Goal: Information Seeking & Learning: Learn about a topic

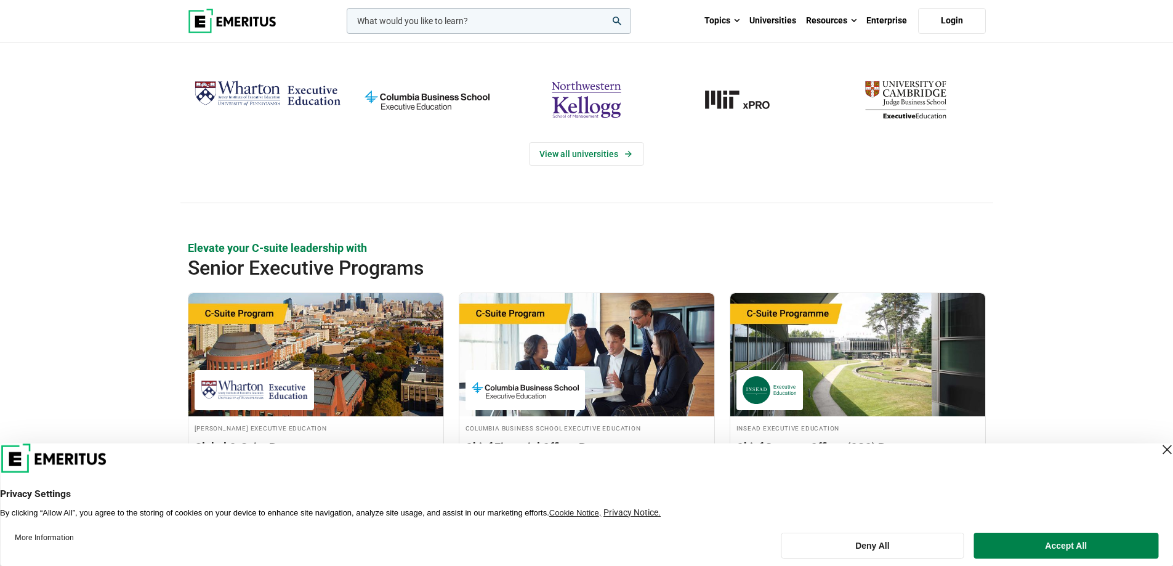
scroll to position [62, 0]
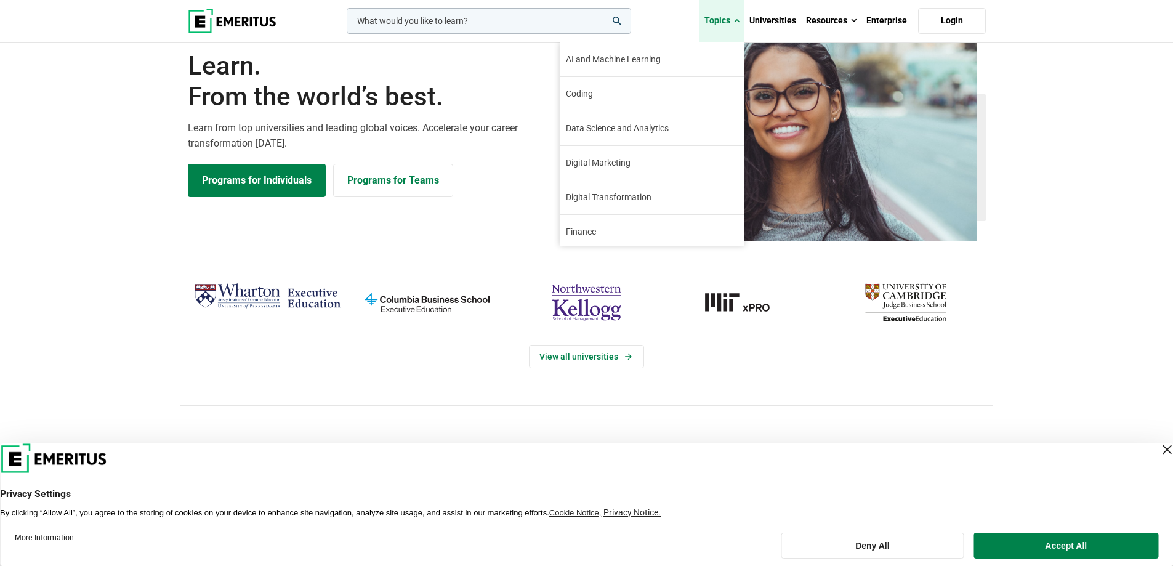
click at [735, 24] on link "Topics" at bounding box center [721, 20] width 45 height 43
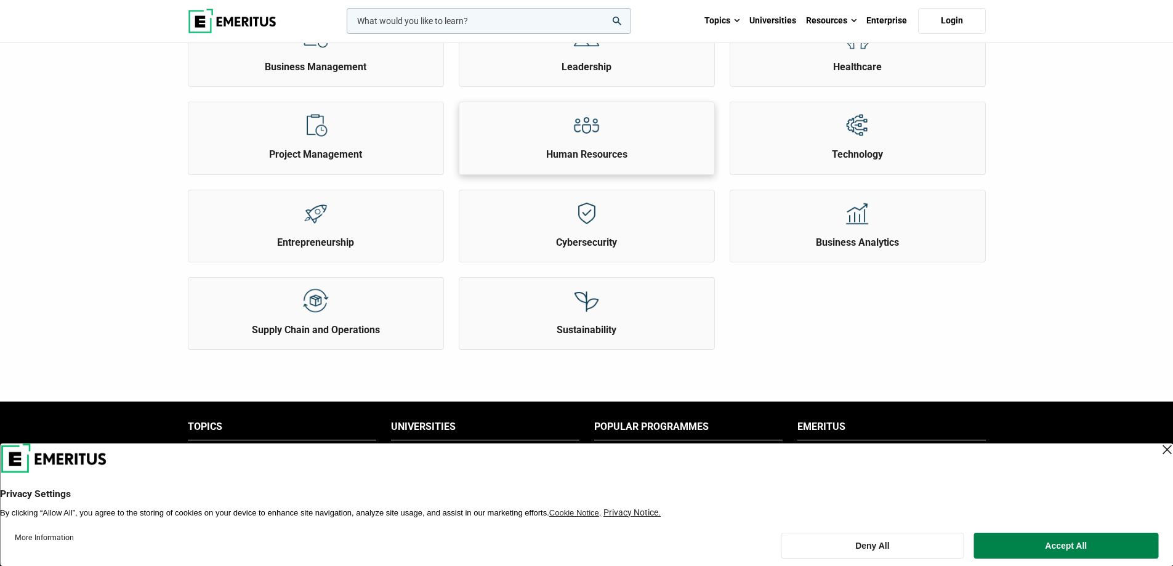
scroll to position [493, 0]
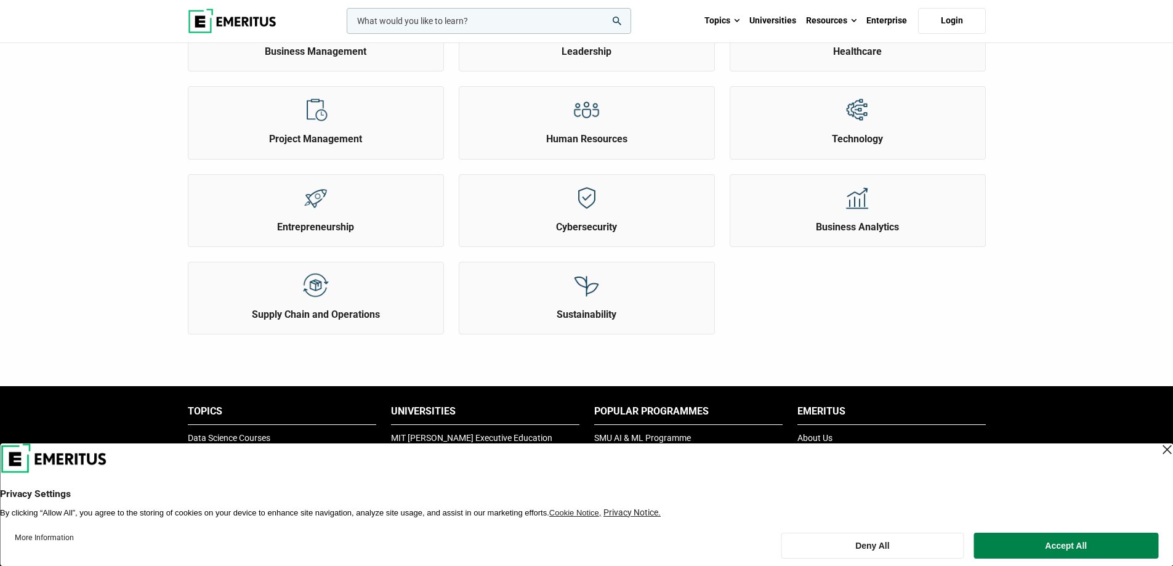
click at [808, 164] on div "Technology" at bounding box center [857, 129] width 271 height 87
click at [818, 141] on h2 "Technology" at bounding box center [857, 139] width 249 height 14
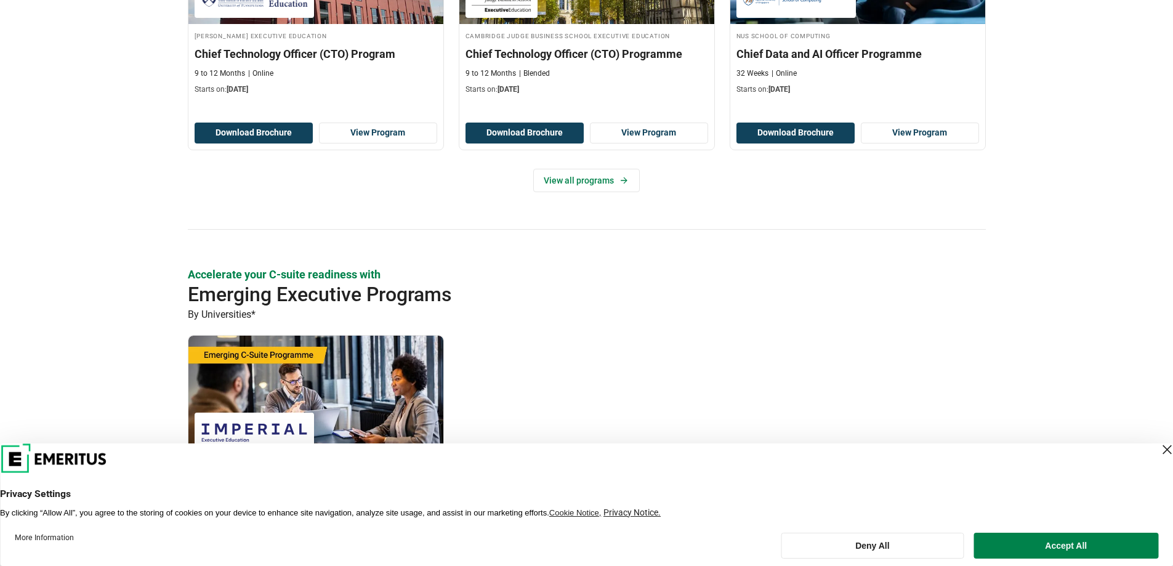
scroll to position [308, 0]
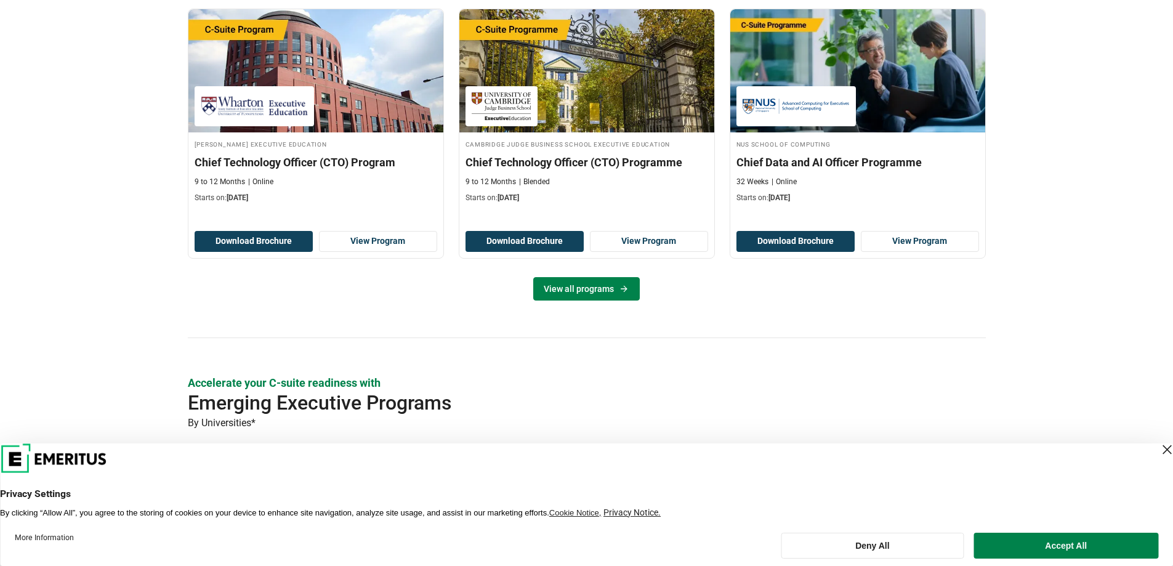
click at [606, 277] on link "View all programs" at bounding box center [586, 288] width 107 height 23
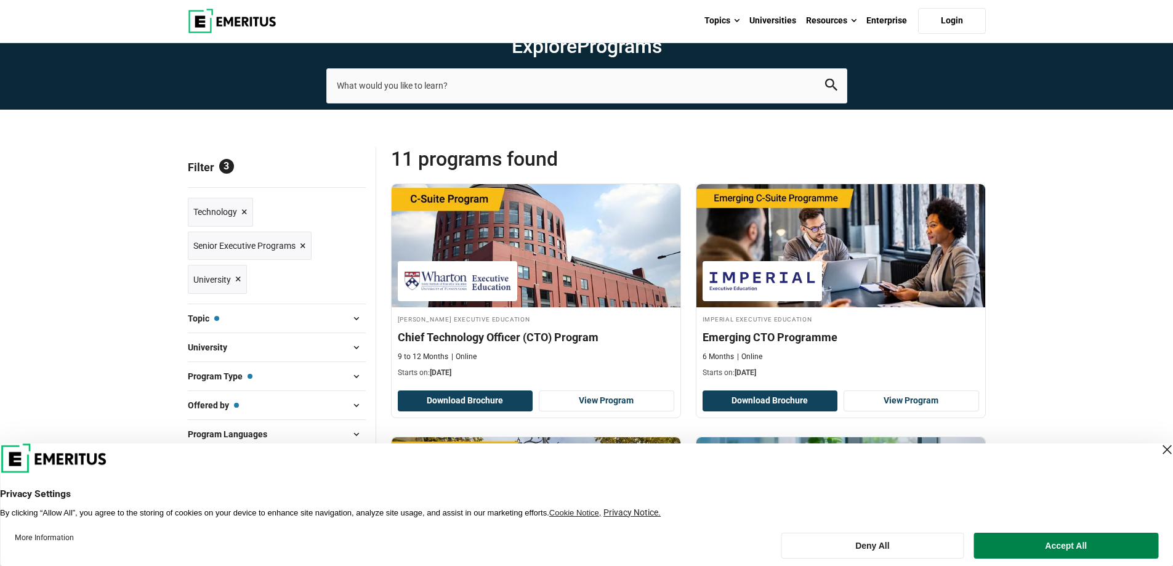
scroll to position [123, 0]
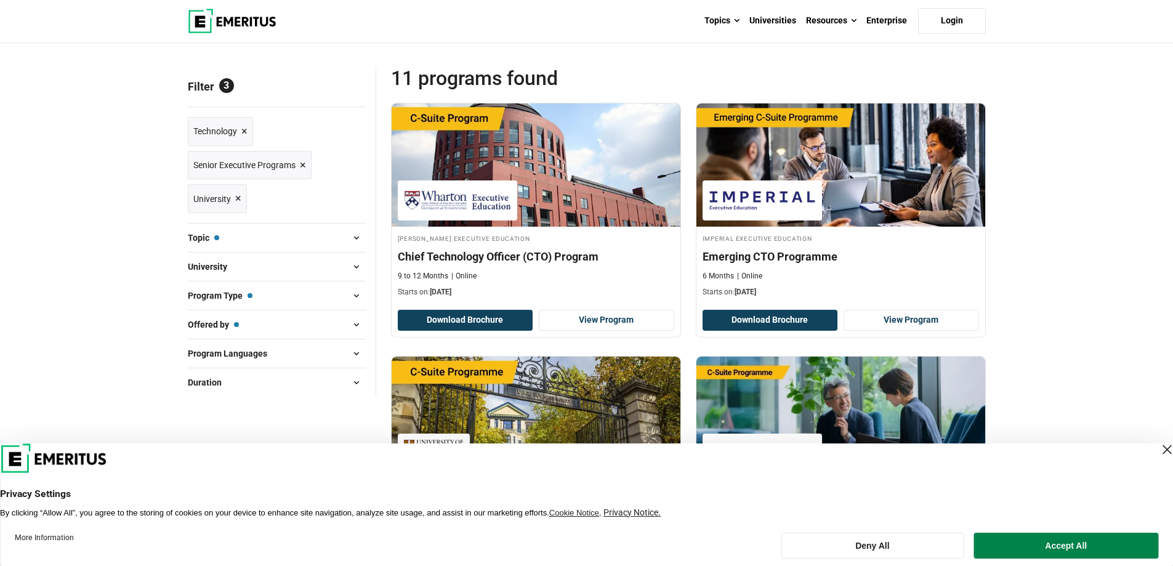
click at [352, 269] on span at bounding box center [356, 266] width 18 height 18
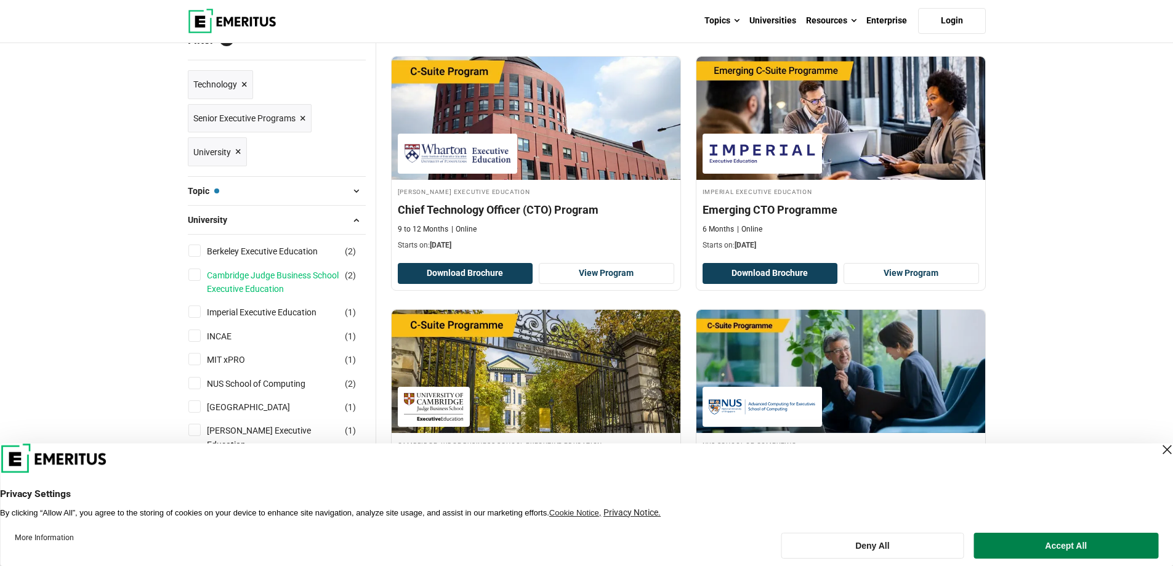
scroll to position [308, 0]
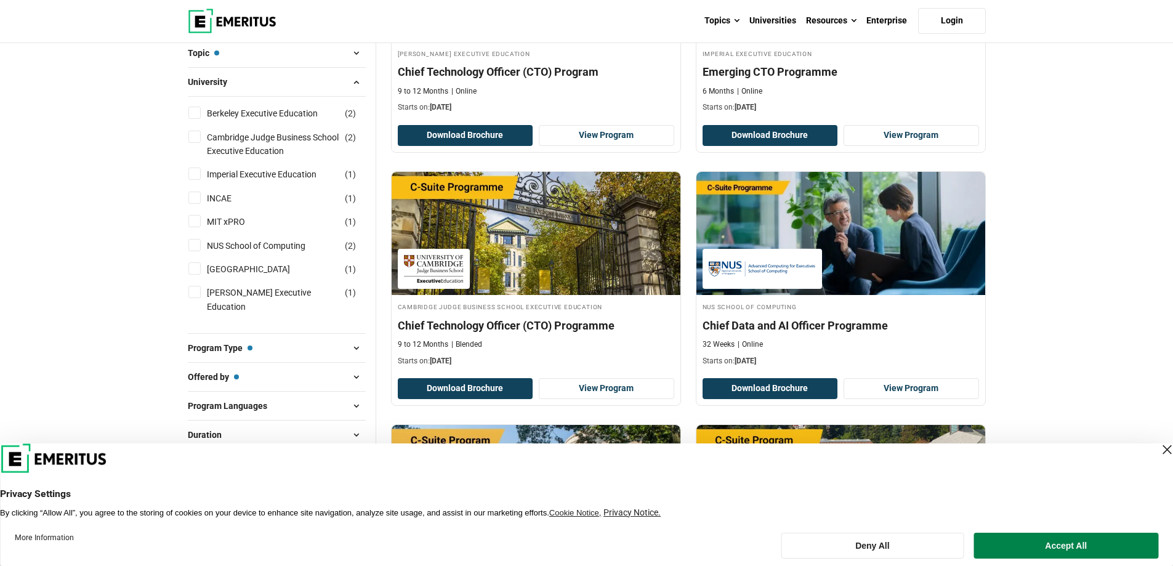
click at [276, 356] on button "Program Type — Senior Executive Programs" at bounding box center [277, 348] width 178 height 18
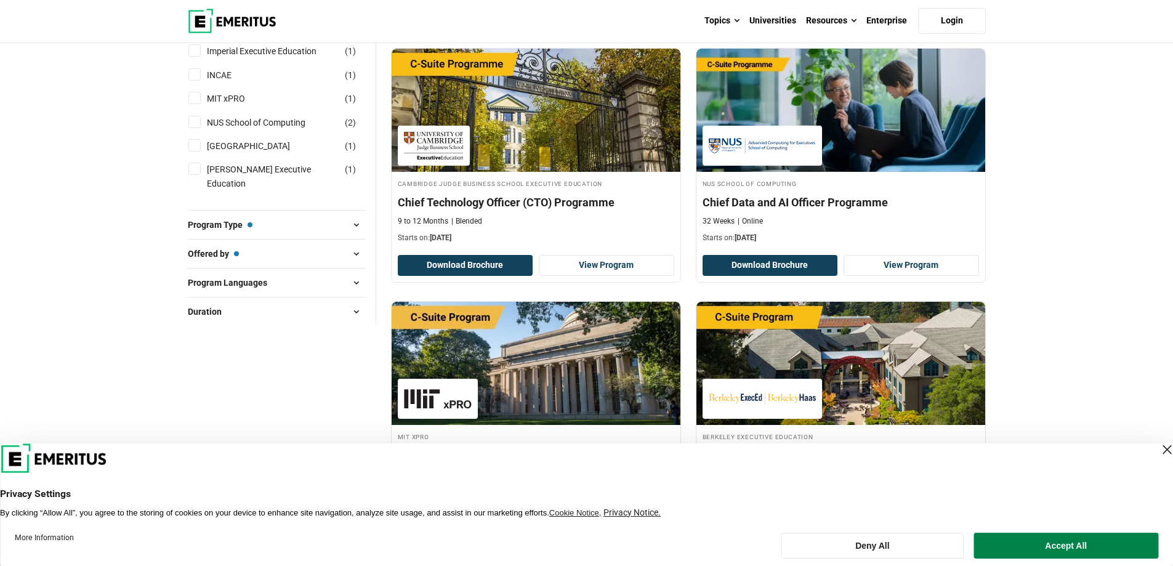
click at [326, 306] on button "Duration" at bounding box center [277, 311] width 178 height 18
click at [338, 286] on button "Program Languages" at bounding box center [277, 282] width 178 height 18
click at [351, 261] on span at bounding box center [356, 253] width 18 height 18
click at [352, 246] on span at bounding box center [356, 253] width 18 height 18
click at [346, 236] on div "Program Type — Senior Executive Programs Certificate Programs ( 22 ) Degrees ( …" at bounding box center [277, 224] width 178 height 29
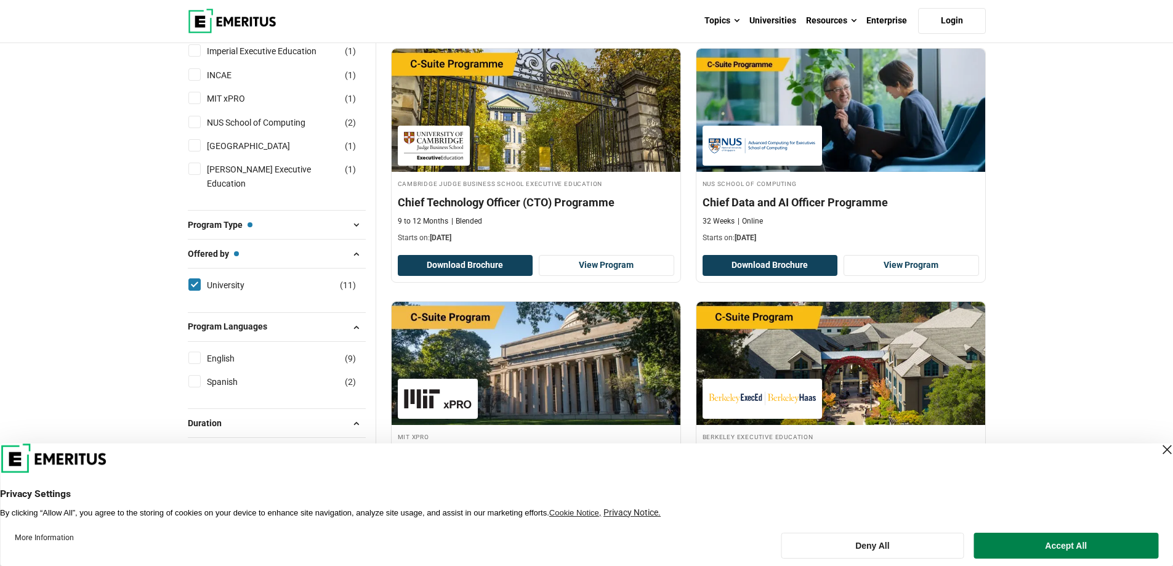
click at [347, 230] on span at bounding box center [356, 225] width 18 height 18
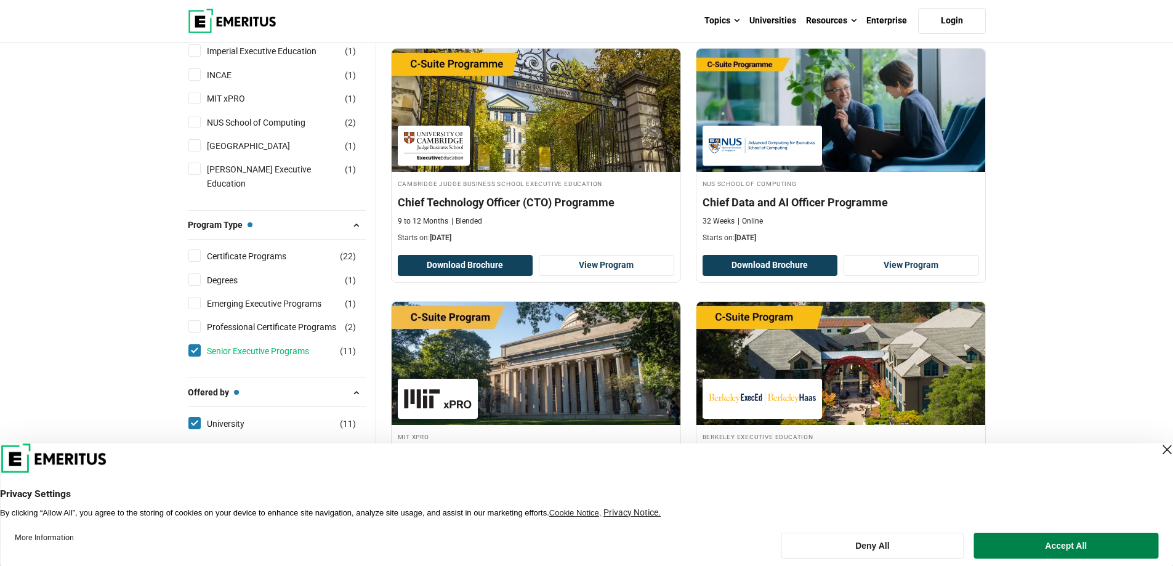
click at [290, 350] on link "Senior Executive Programs" at bounding box center [270, 351] width 127 height 14
checkbox input "false"
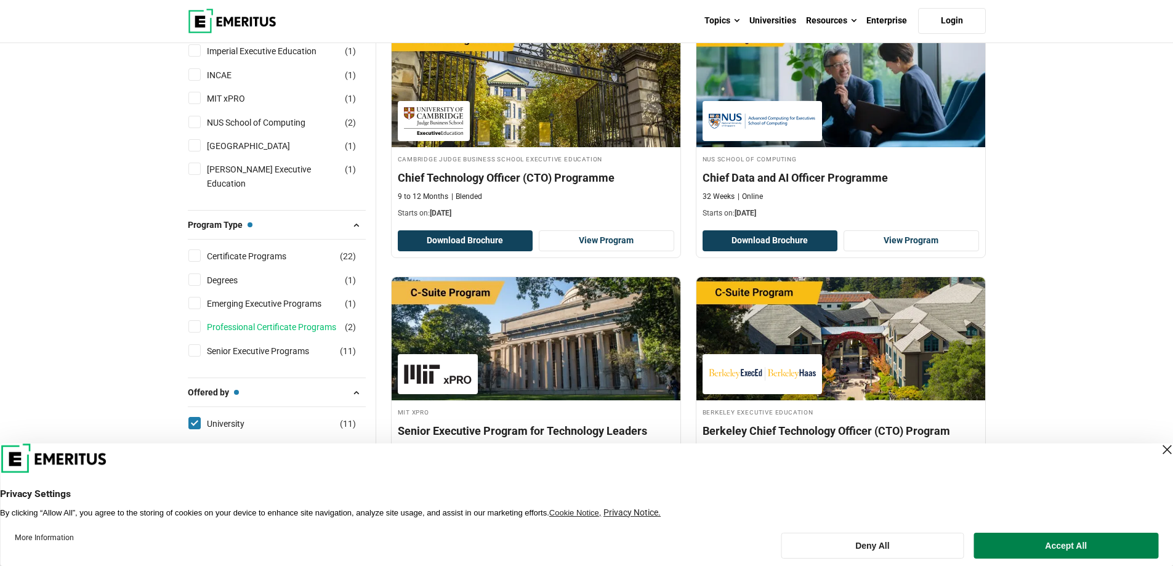
click at [292, 328] on link "Professional Certificate Programs" at bounding box center [284, 327] width 154 height 14
checkbox input "true"
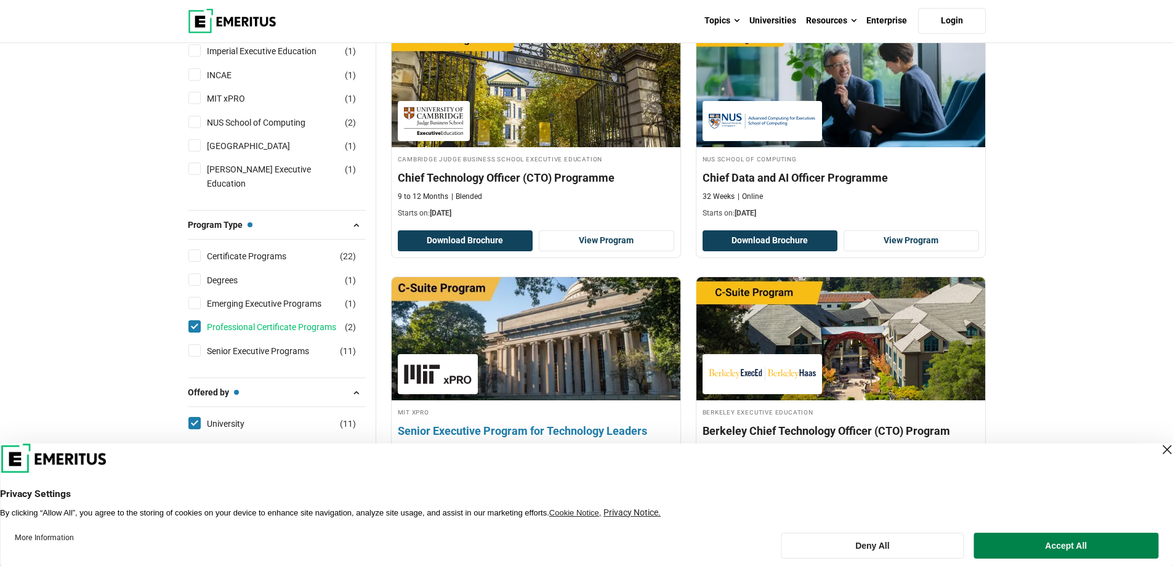
scroll to position [362, 0]
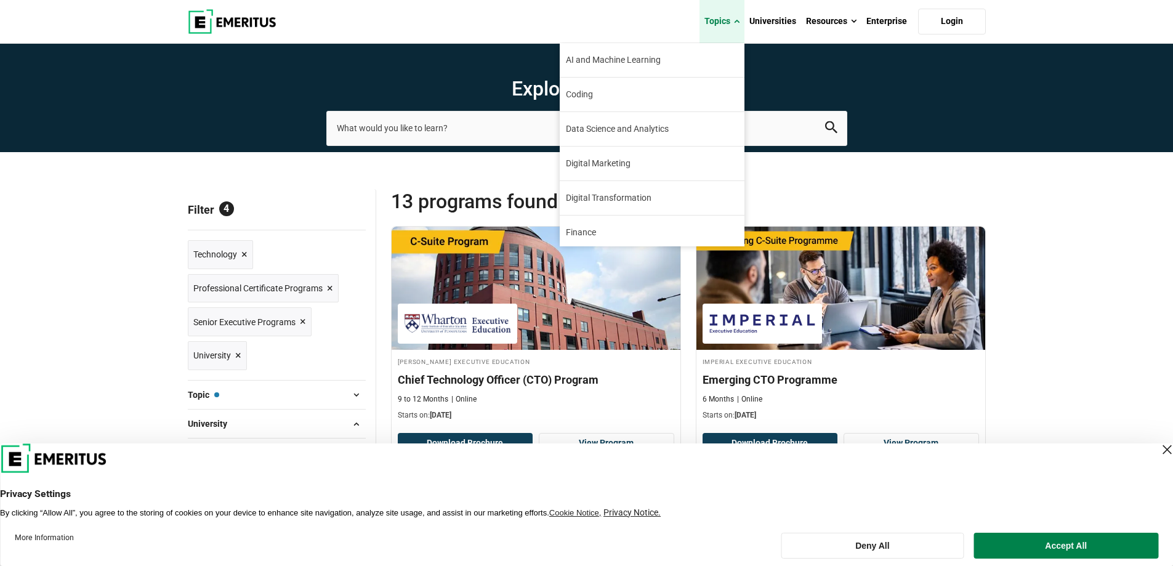
click at [705, 10] on link "Topics" at bounding box center [721, 21] width 45 height 43
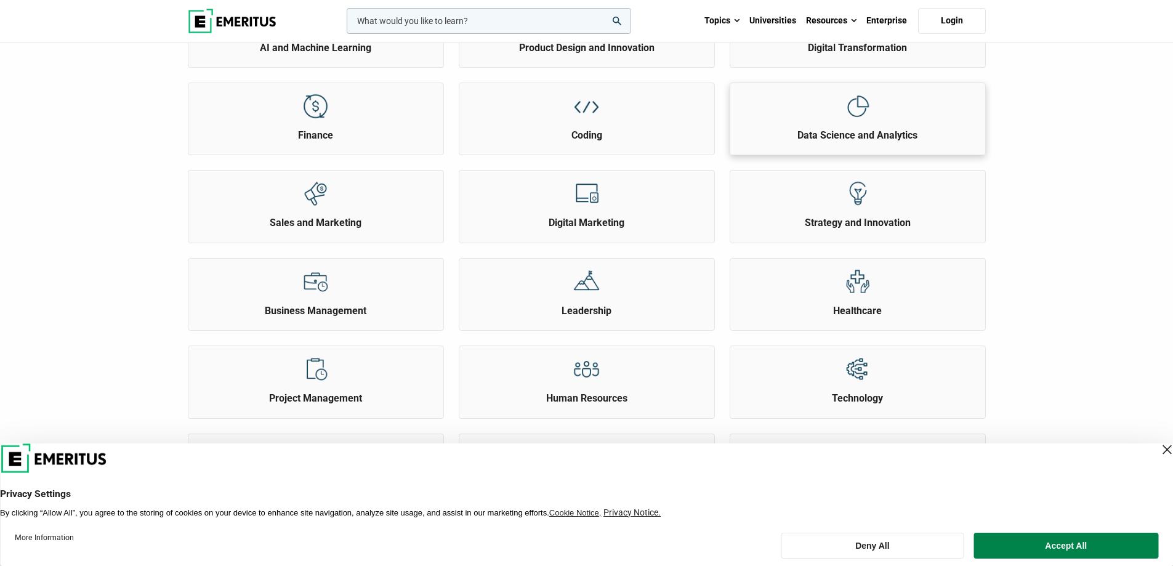
scroll to position [308, 0]
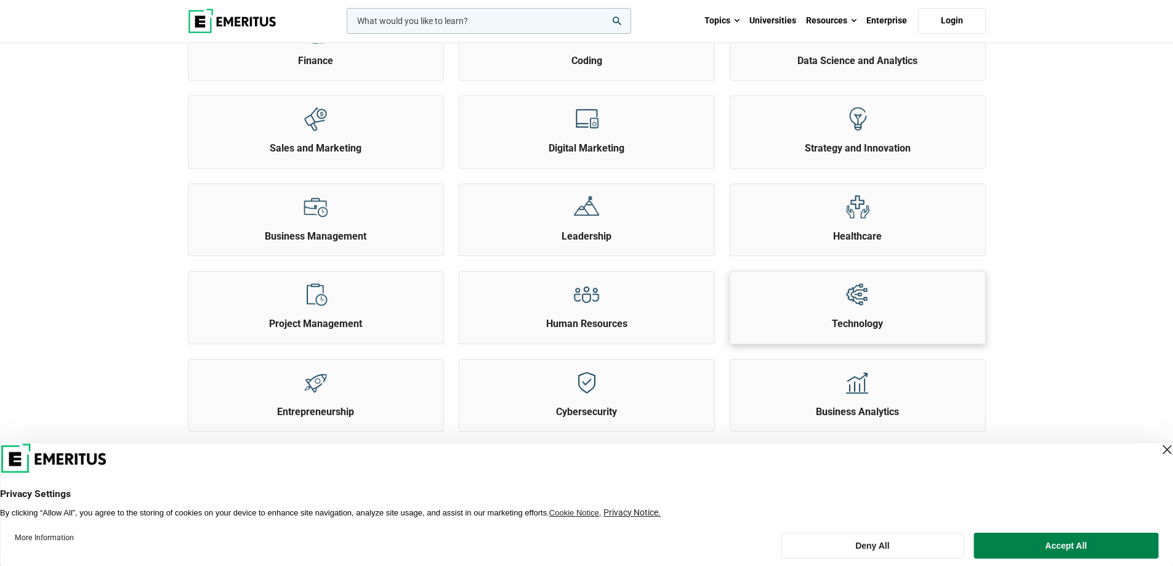
click at [879, 313] on div at bounding box center [857, 295] width 46 height 46
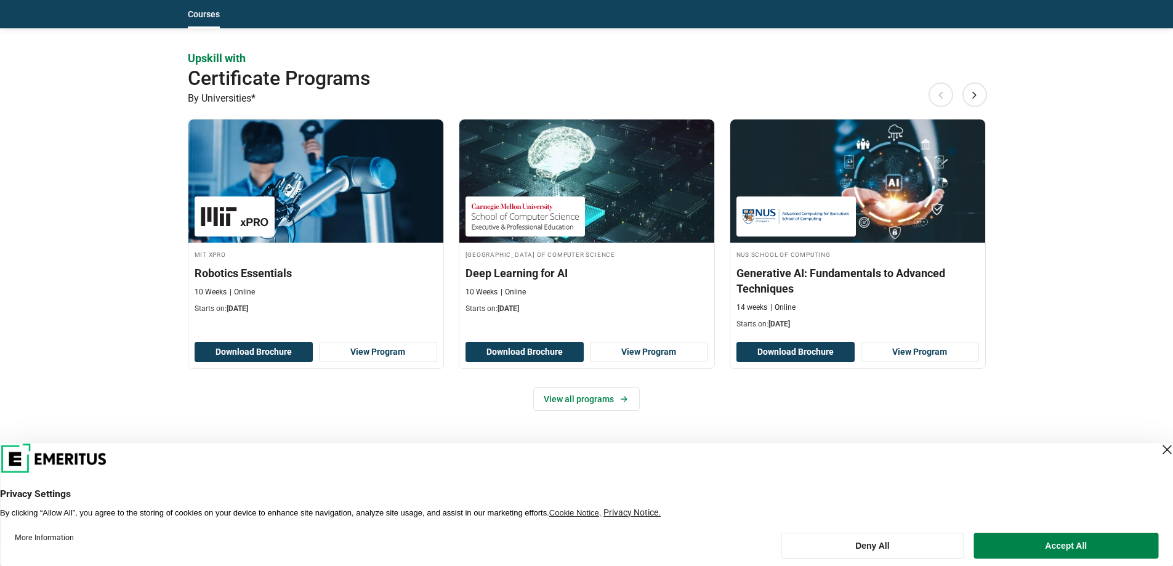
scroll to position [1047, 0]
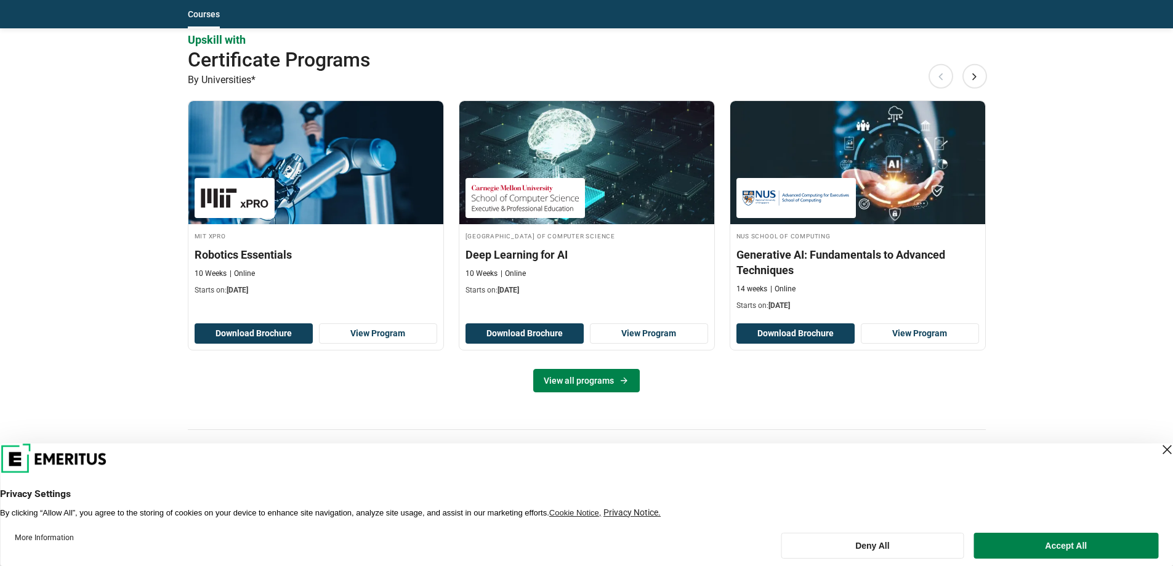
click at [625, 372] on link "View all programs" at bounding box center [586, 380] width 107 height 23
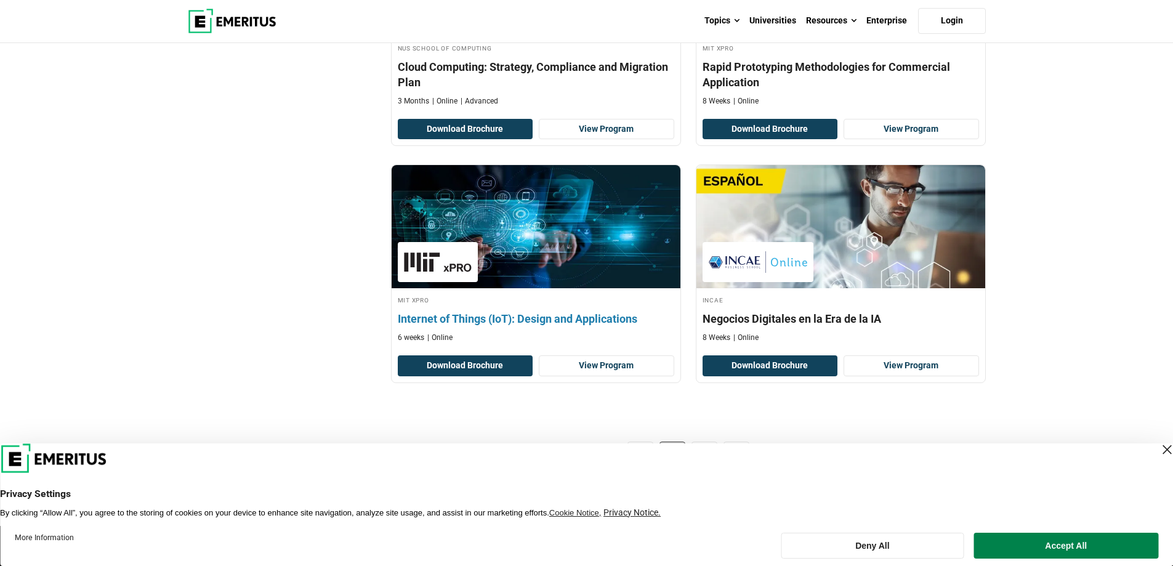
scroll to position [2463, 0]
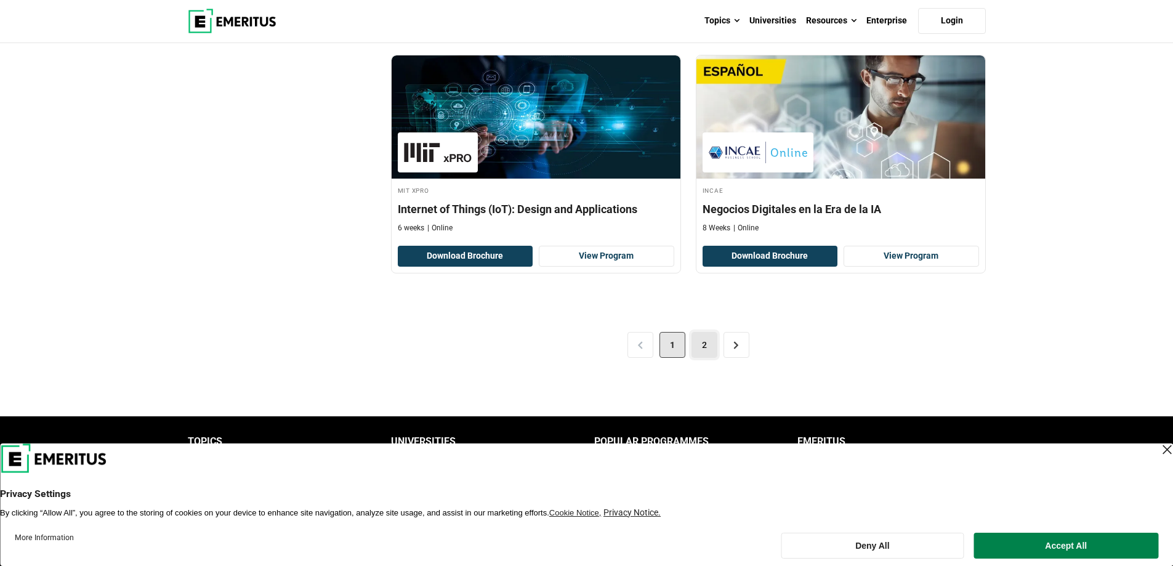
click at [704, 336] on link "2" at bounding box center [704, 345] width 26 height 26
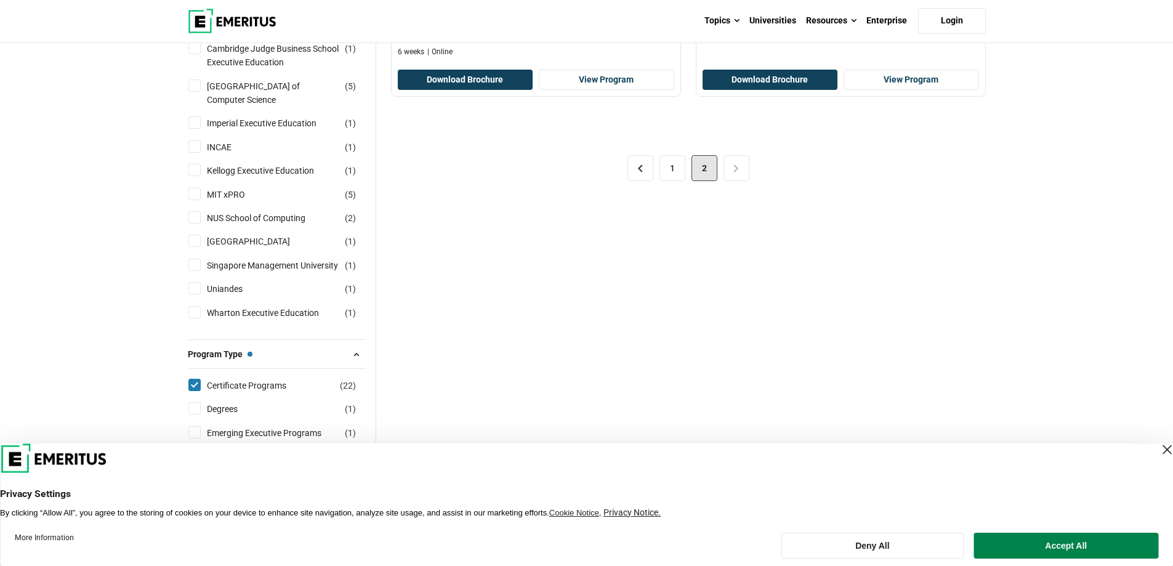
scroll to position [431, 0]
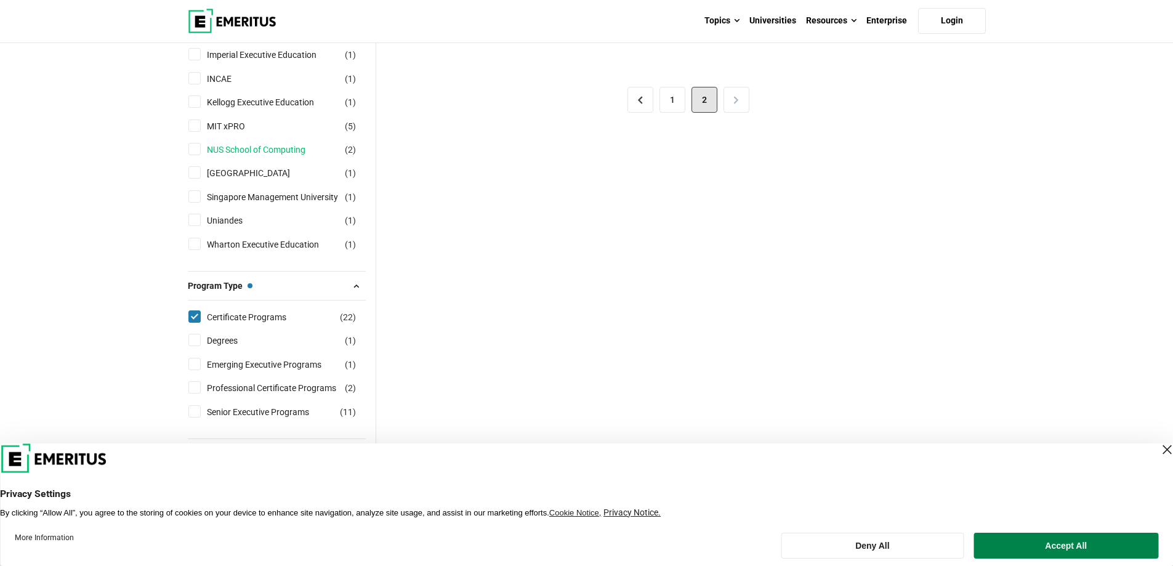
click at [284, 151] on link "NUS School of Computing" at bounding box center [268, 150] width 123 height 14
checkbox input "true"
